Goal: Communication & Community: Answer question/provide support

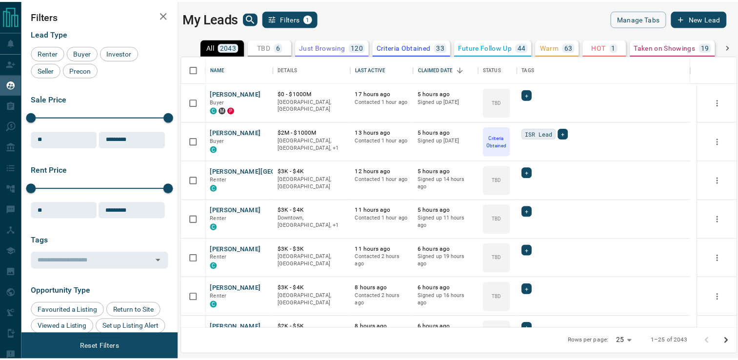
scroll to position [265, 553]
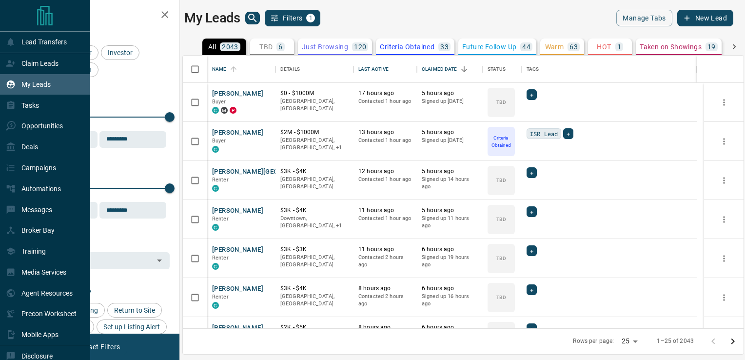
drag, startPoint x: 38, startPoint y: 84, endPoint x: 243, endPoint y: 70, distance: 205.7
click at [38, 84] on p "My Leads" at bounding box center [35, 84] width 29 height 8
click at [36, 212] on p "Messages" at bounding box center [36, 210] width 31 height 8
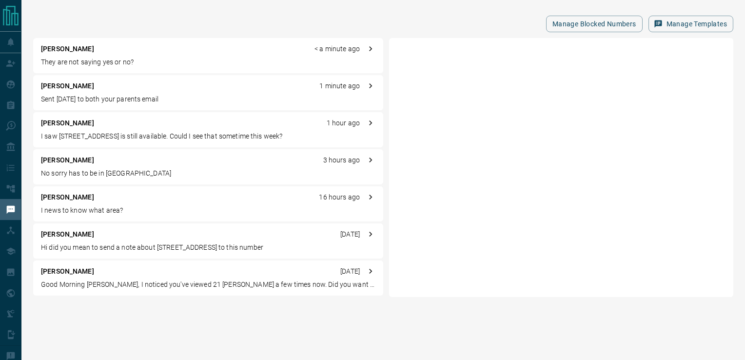
click at [85, 56] on div "[PERSON_NAME] < a minute ago They are not saying yes or no?" at bounding box center [208, 55] width 350 height 35
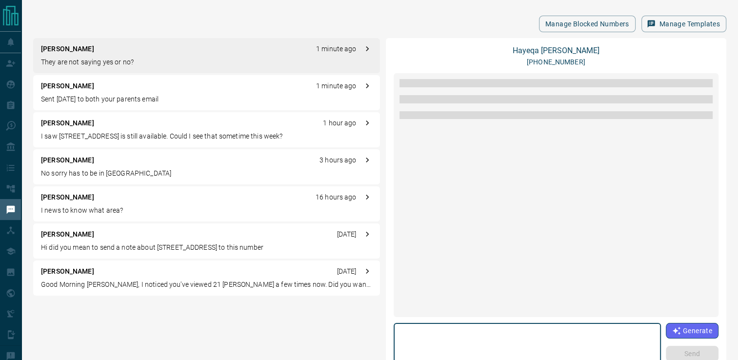
scroll to position [1030, 0]
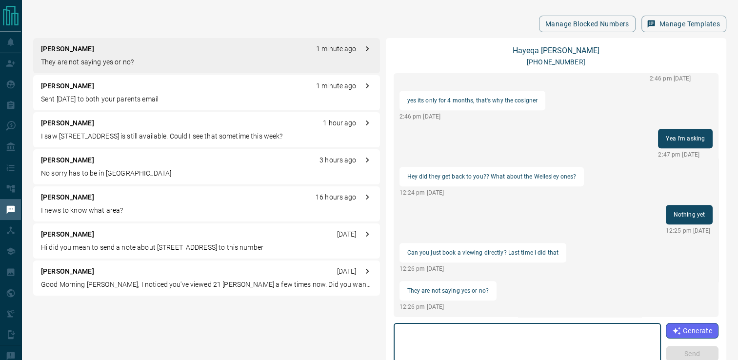
click at [461, 331] on textarea at bounding box center [526, 347] width 253 height 41
type textarea "*"
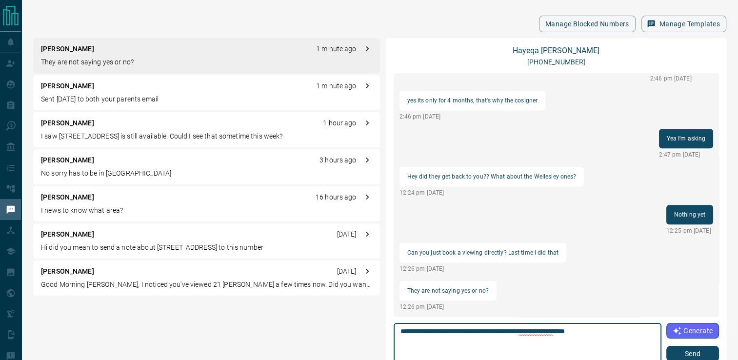
click at [604, 331] on textarea "**********" at bounding box center [527, 347] width 254 height 41
click at [601, 329] on textarea "**********" at bounding box center [527, 347] width 254 height 41
type textarea "**********"
click at [677, 350] on button "Send" at bounding box center [692, 354] width 53 height 16
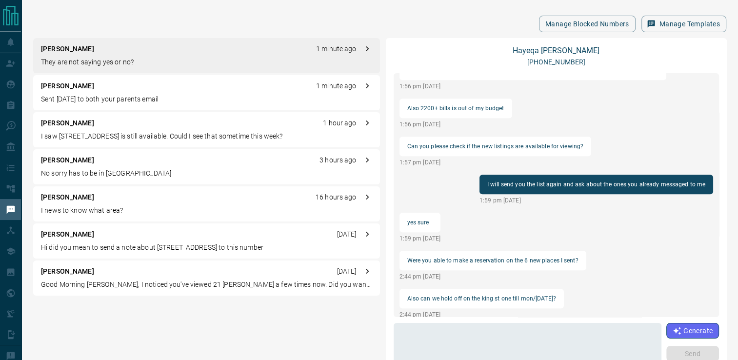
scroll to position [1053, 0]
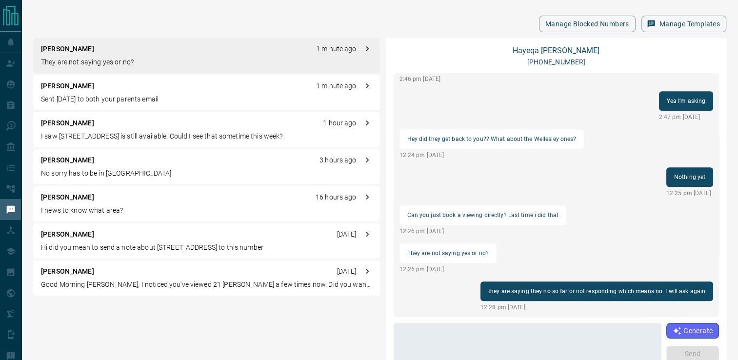
click at [58, 93] on div "[PERSON_NAME] 1 minute ago Sent [DATE] to both your parents email" at bounding box center [206, 92] width 347 height 35
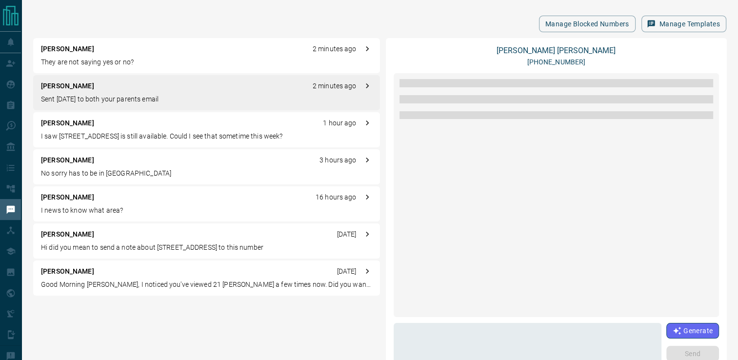
scroll to position [1170, 0]
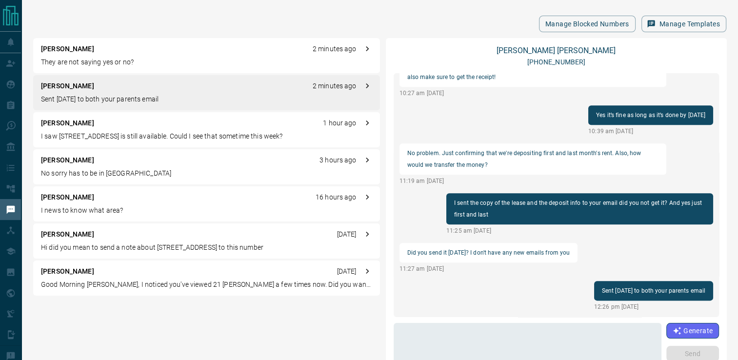
click at [64, 89] on p "[PERSON_NAME]" at bounding box center [67, 86] width 53 height 10
click at [453, 339] on textarea at bounding box center [527, 347] width 254 height 41
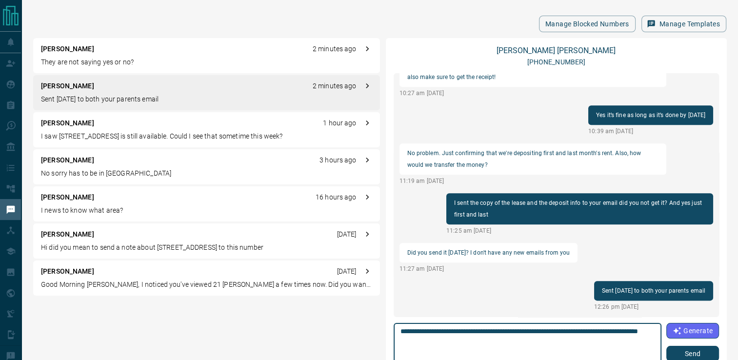
type textarea "**********"
click at [689, 356] on button "Send" at bounding box center [692, 354] width 53 height 16
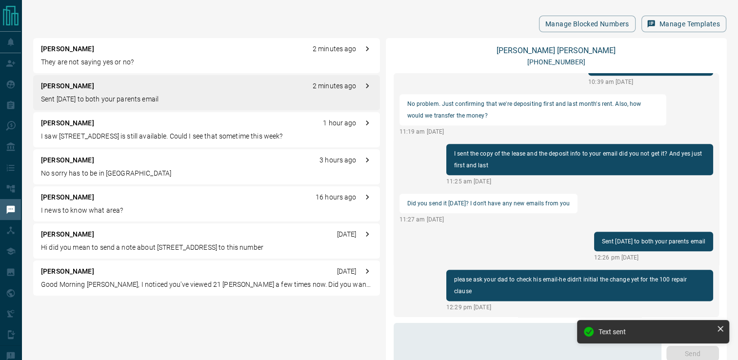
scroll to position [1182, 0]
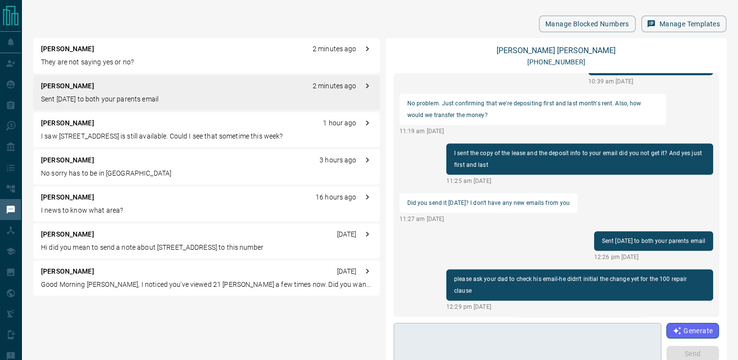
click at [479, 332] on textarea at bounding box center [527, 347] width 254 height 41
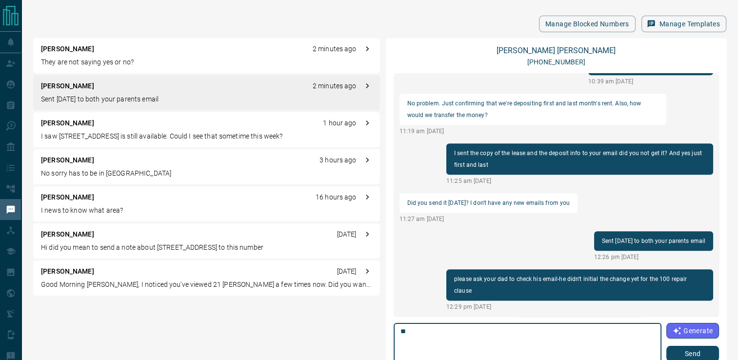
type textarea "*"
type textarea "**********"
click at [688, 352] on button "Send" at bounding box center [692, 354] width 53 height 16
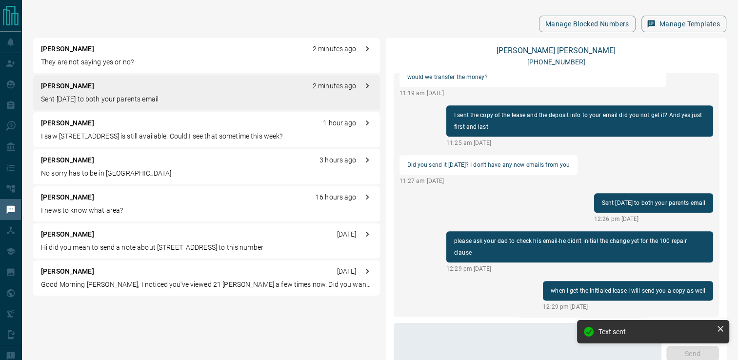
click at [141, 128] on div "[PERSON_NAME] 1 hour ago I saw [STREET_ADDRESS] is still available. Could I see…" at bounding box center [206, 129] width 347 height 35
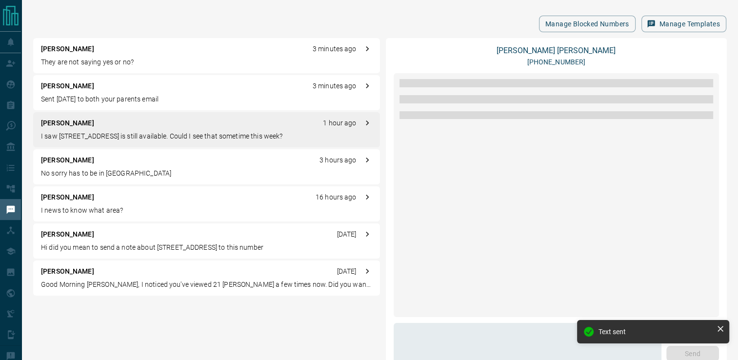
scroll to position [972, 0]
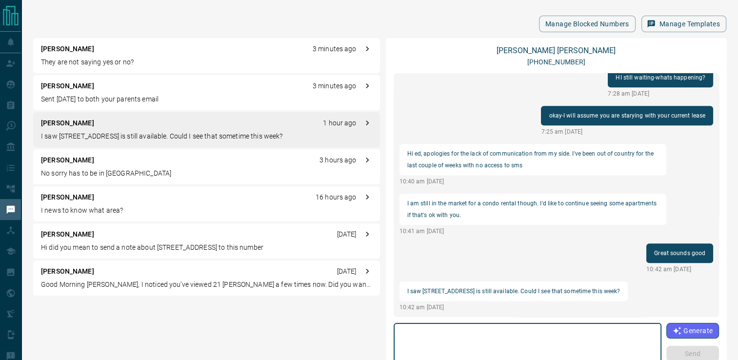
click at [436, 331] on textarea at bounding box center [527, 347] width 254 height 41
click at [516, 332] on textarea at bounding box center [527, 347] width 254 height 41
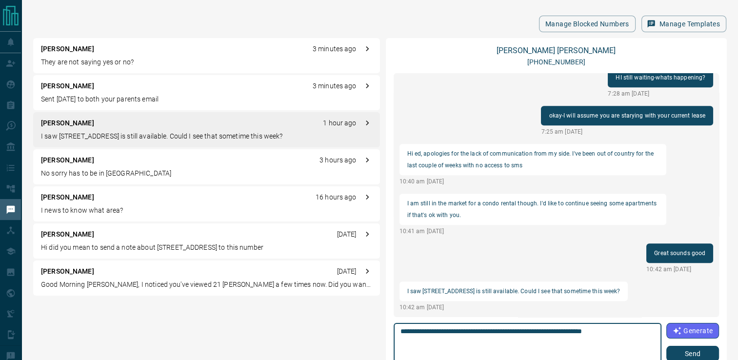
type textarea "**********"
drag, startPoint x: 686, startPoint y: 355, endPoint x: 682, endPoint y: 346, distance: 9.6
click at [685, 355] on button "Send" at bounding box center [692, 354] width 53 height 16
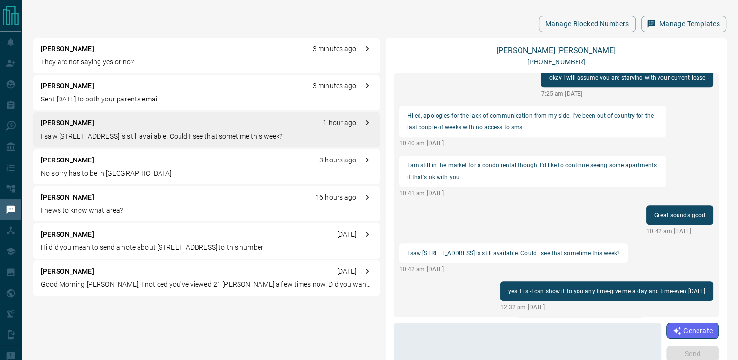
click at [101, 56] on div "[PERSON_NAME] 3 minutes ago They are not saying yes or no?" at bounding box center [206, 55] width 347 height 35
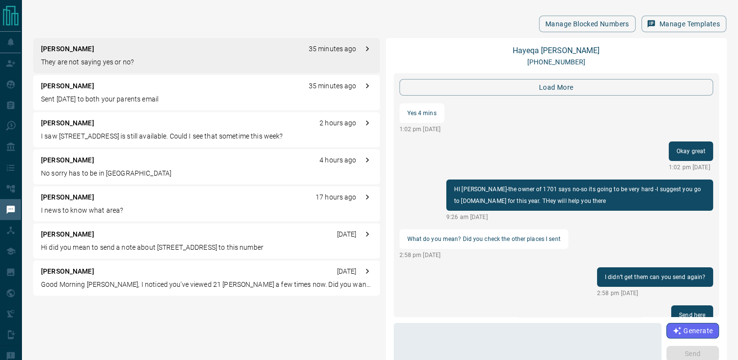
scroll to position [1053, 0]
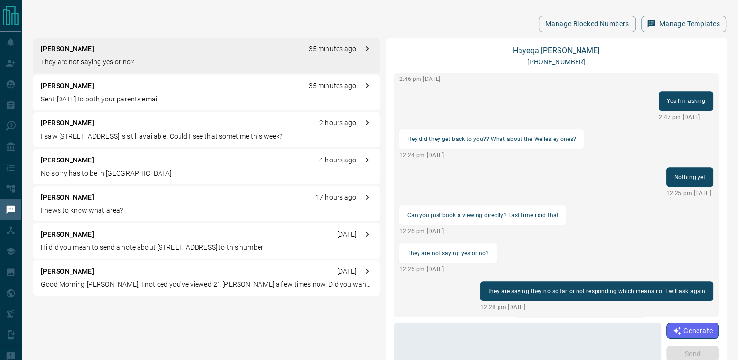
click at [53, 78] on div "[PERSON_NAME] 35 minutes ago Sent [DATE] to both your parents email" at bounding box center [206, 92] width 347 height 35
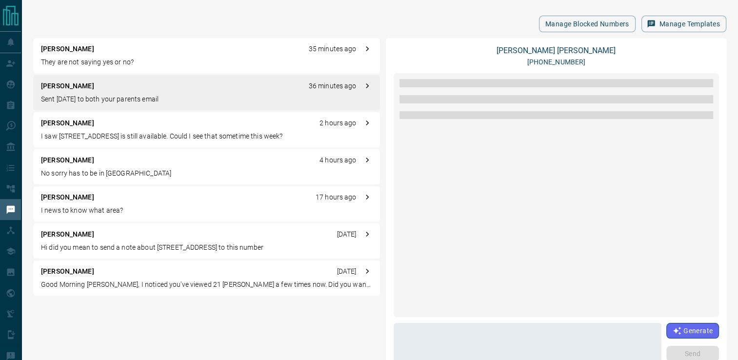
scroll to position [0, 0]
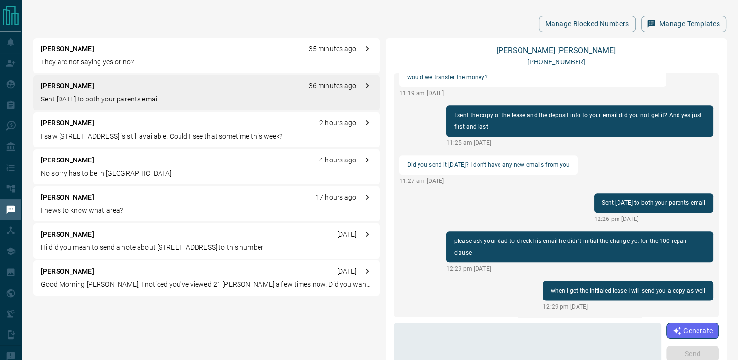
click at [52, 124] on p "[PERSON_NAME]" at bounding box center [67, 123] width 53 height 10
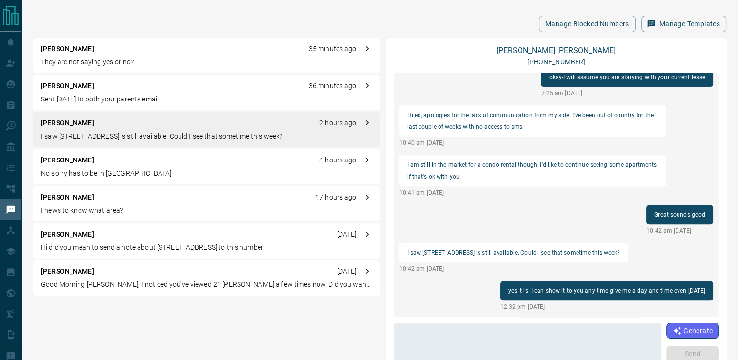
scroll to position [972, 0]
